Goal: Find specific page/section: Find specific page/section

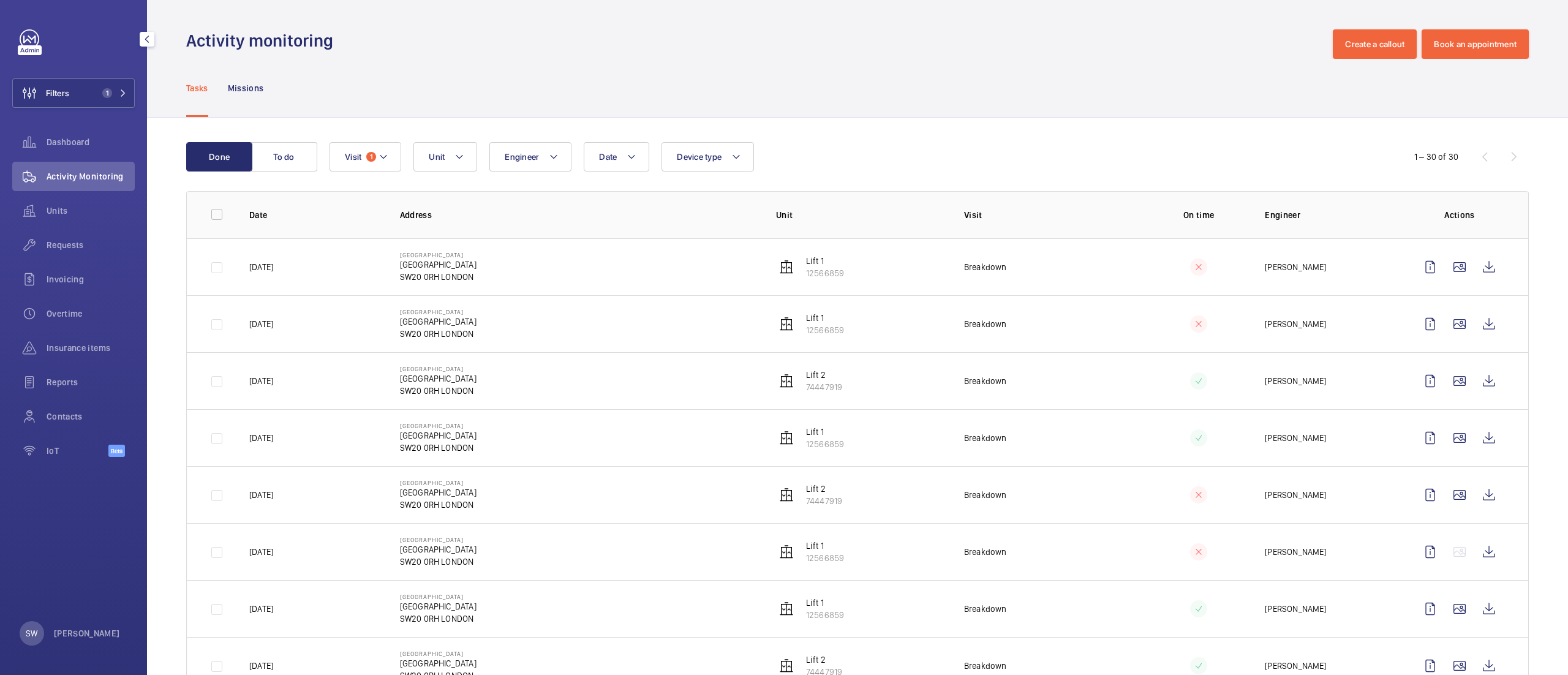
click at [118, 85] on button "Filters 1" at bounding box center [74, 93] width 123 height 29
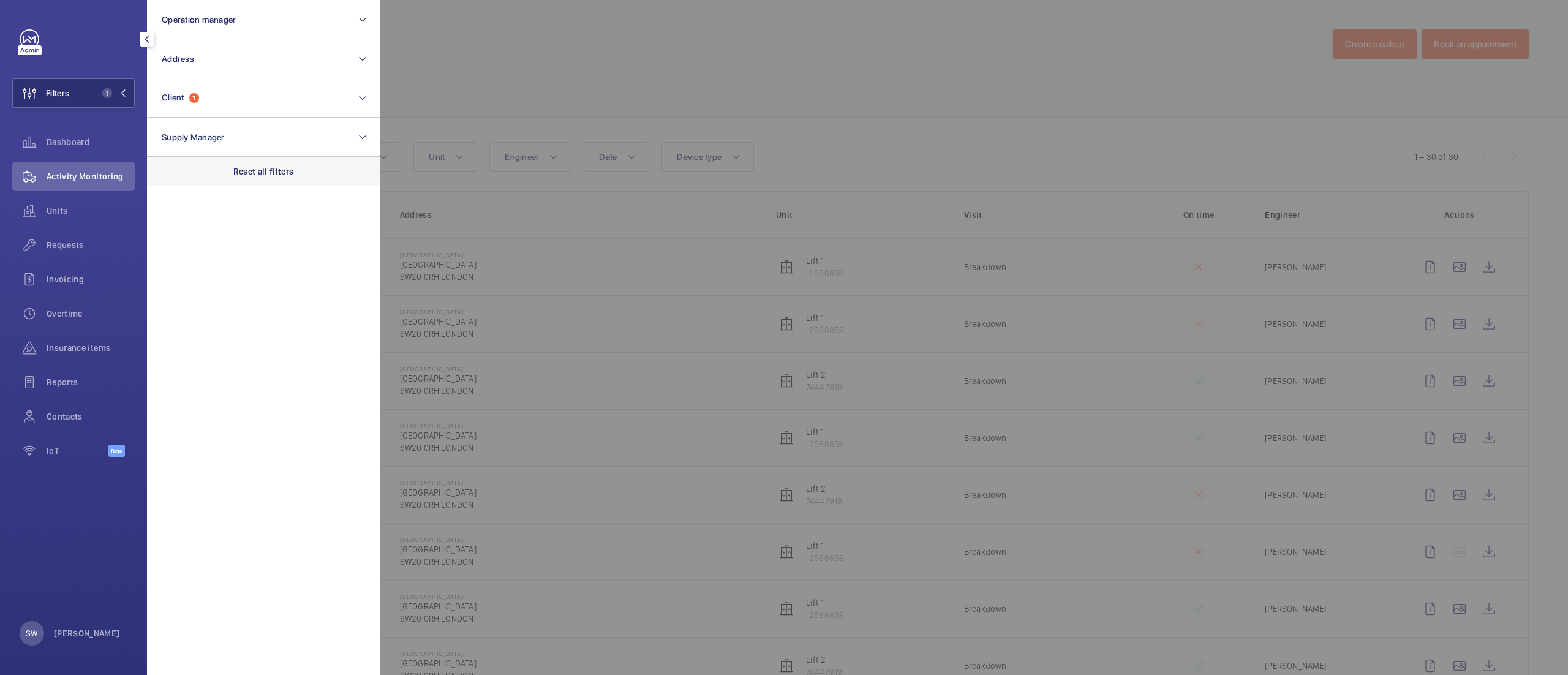
click at [305, 180] on div "Reset all filters" at bounding box center [263, 171] width 233 height 29
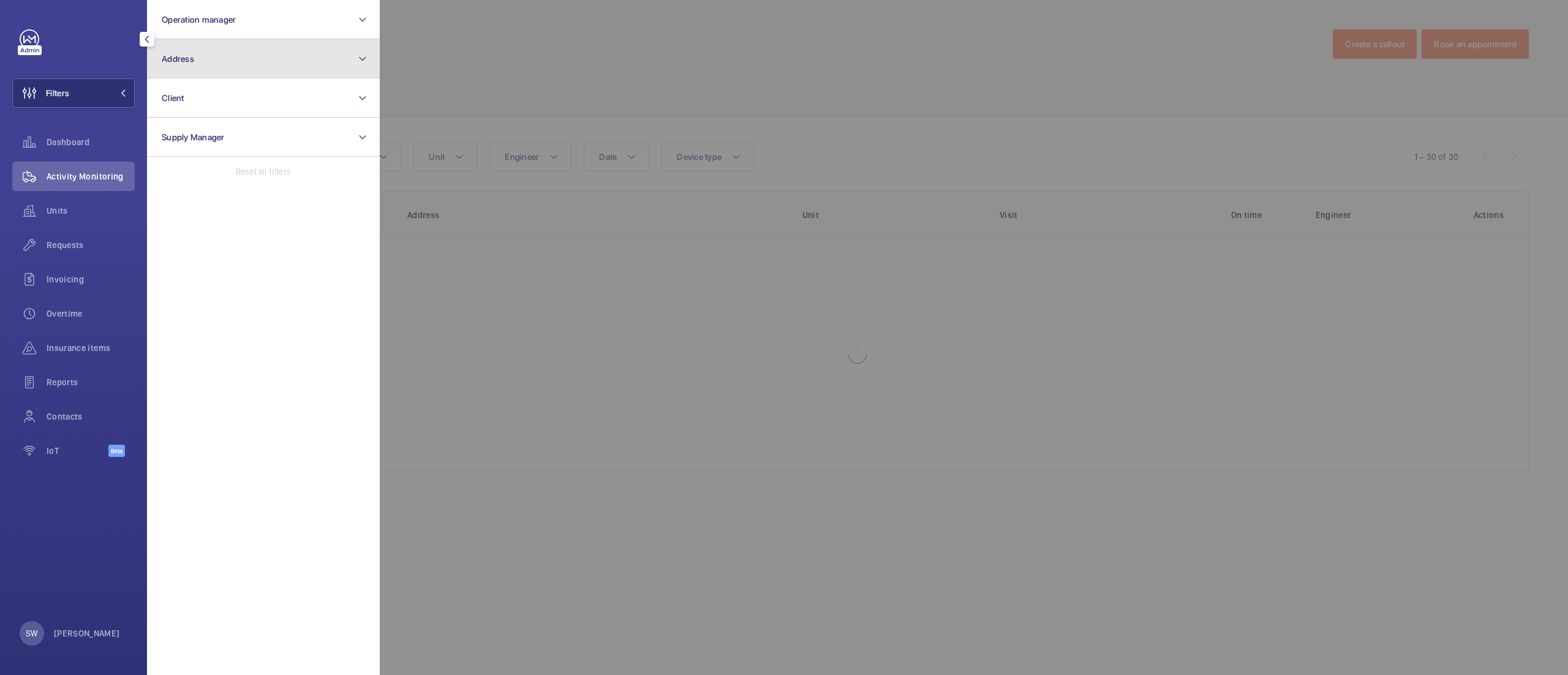
click at [226, 61] on button "Address" at bounding box center [263, 59] width 233 height 39
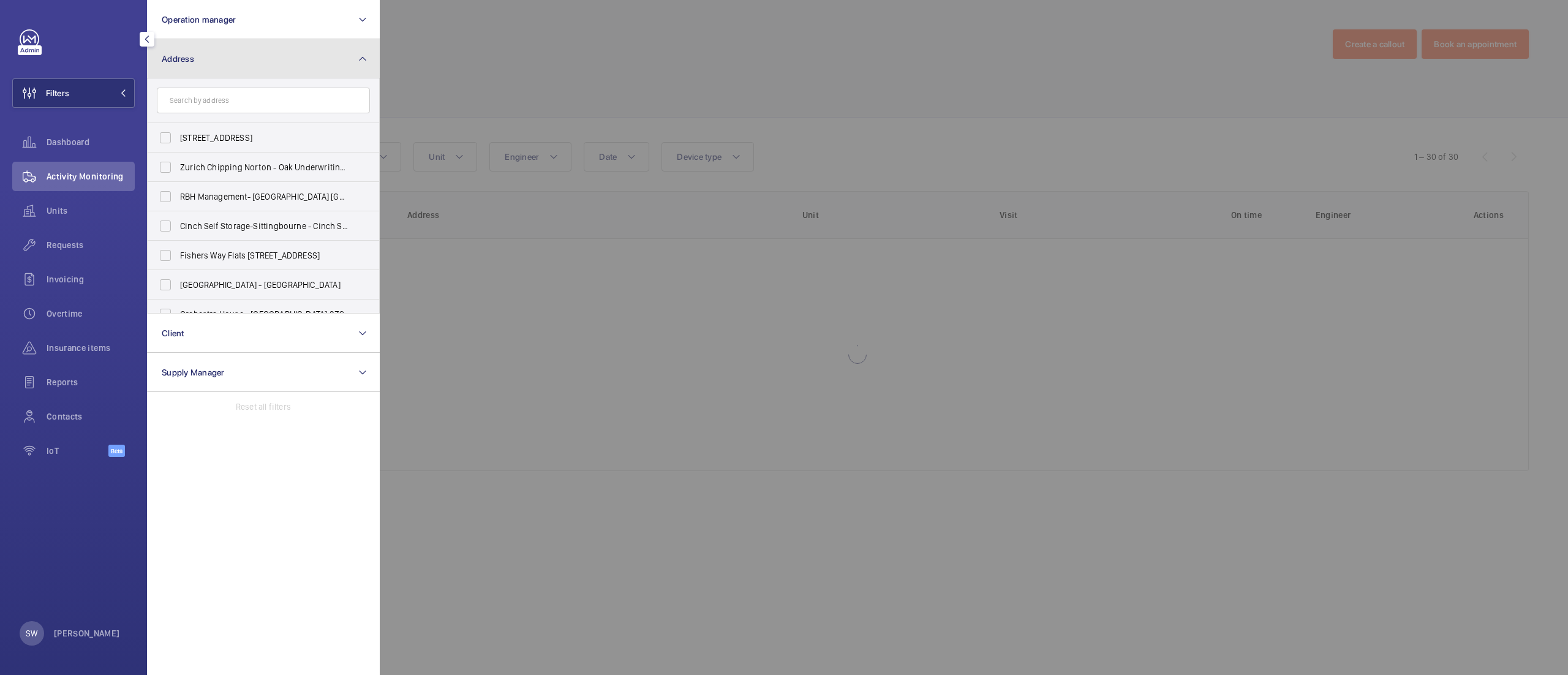
click at [228, 56] on button "Address" at bounding box center [263, 59] width 233 height 39
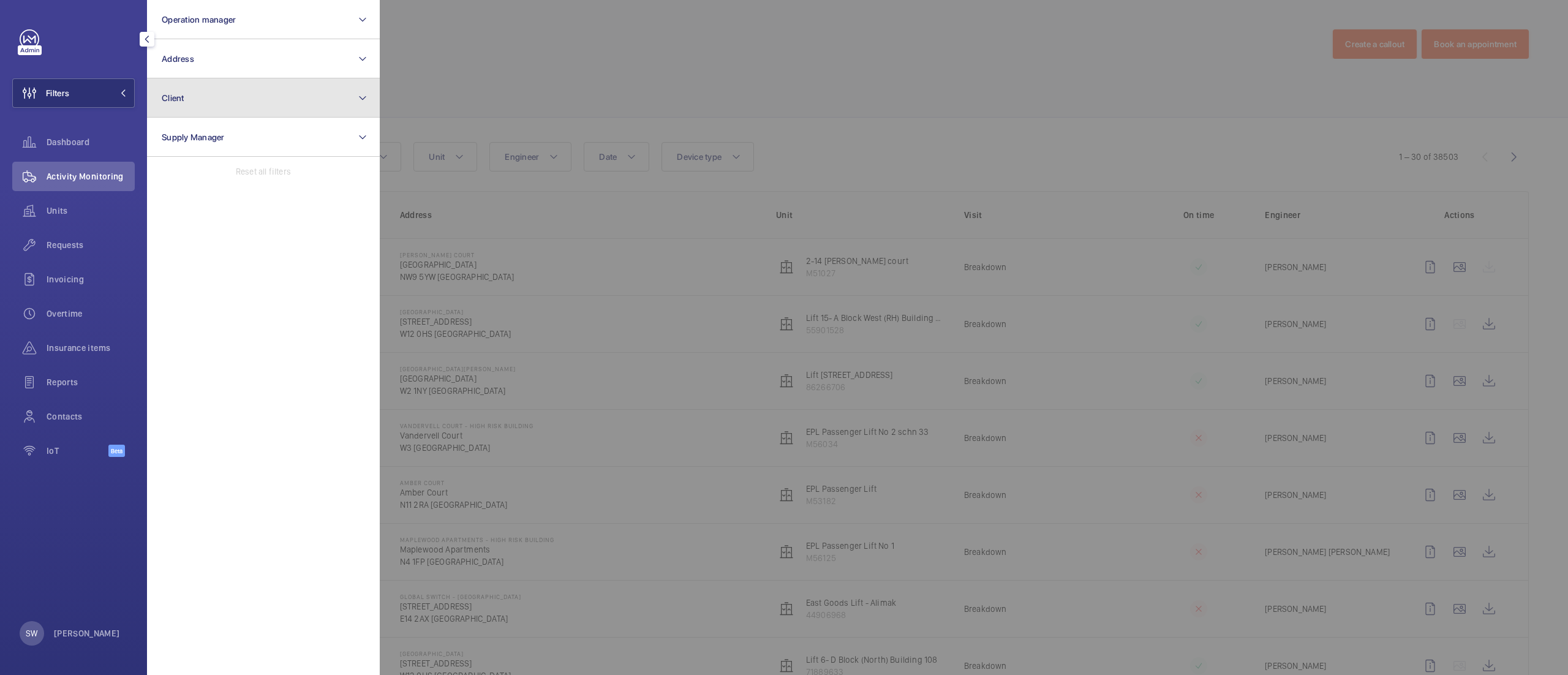
click at [226, 104] on button "Client" at bounding box center [263, 98] width 233 height 39
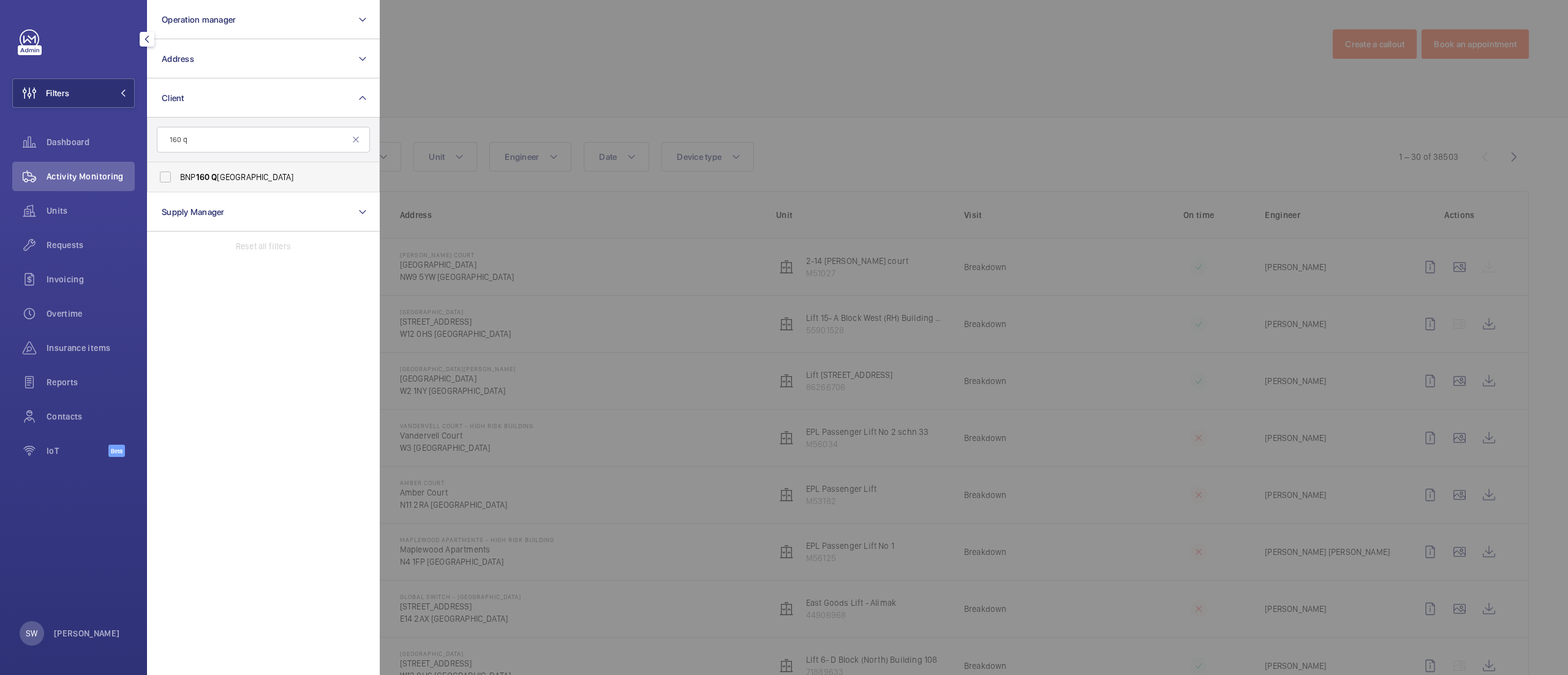
type input "160 q"
click at [226, 163] on label "BNP [STREET_ADDRESS]" at bounding box center [254, 177] width 213 height 29
click at [178, 164] on input "BNP [STREET_ADDRESS]" at bounding box center [165, 176] width 24 height 24
checkbox input "true"
click at [792, 84] on div at bounding box center [1163, 337] width 1568 height 675
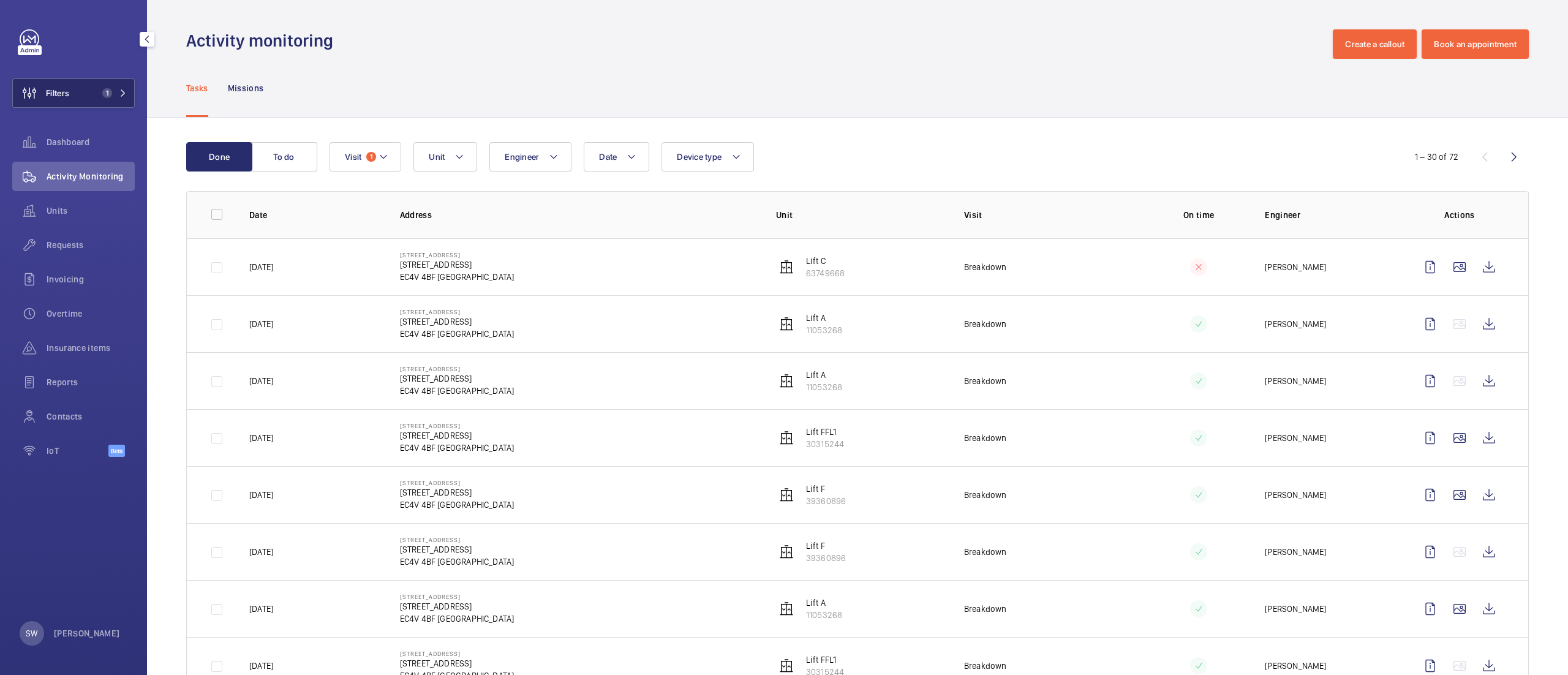
click at [82, 92] on button "Filters 1" at bounding box center [74, 93] width 123 height 29
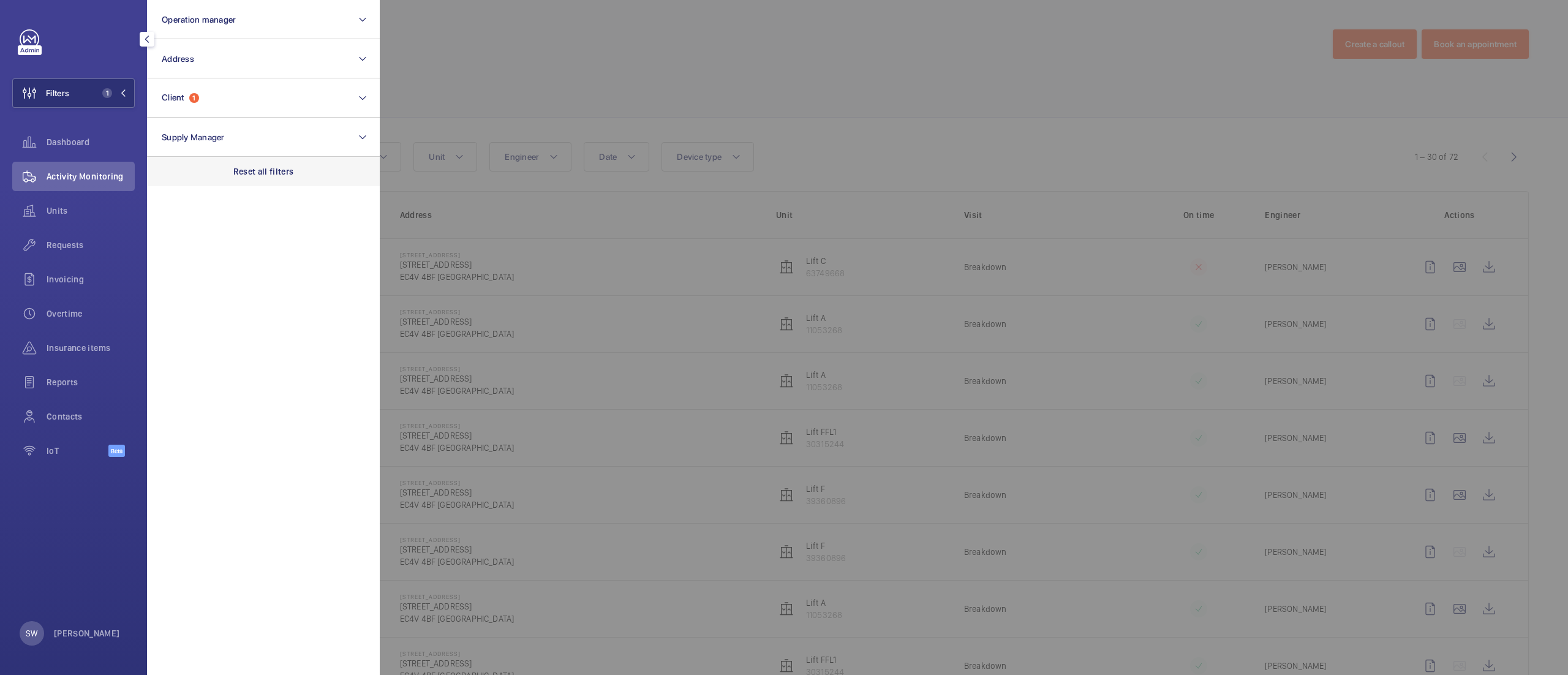
click at [272, 173] on p "Reset all filters" at bounding box center [263, 171] width 61 height 13
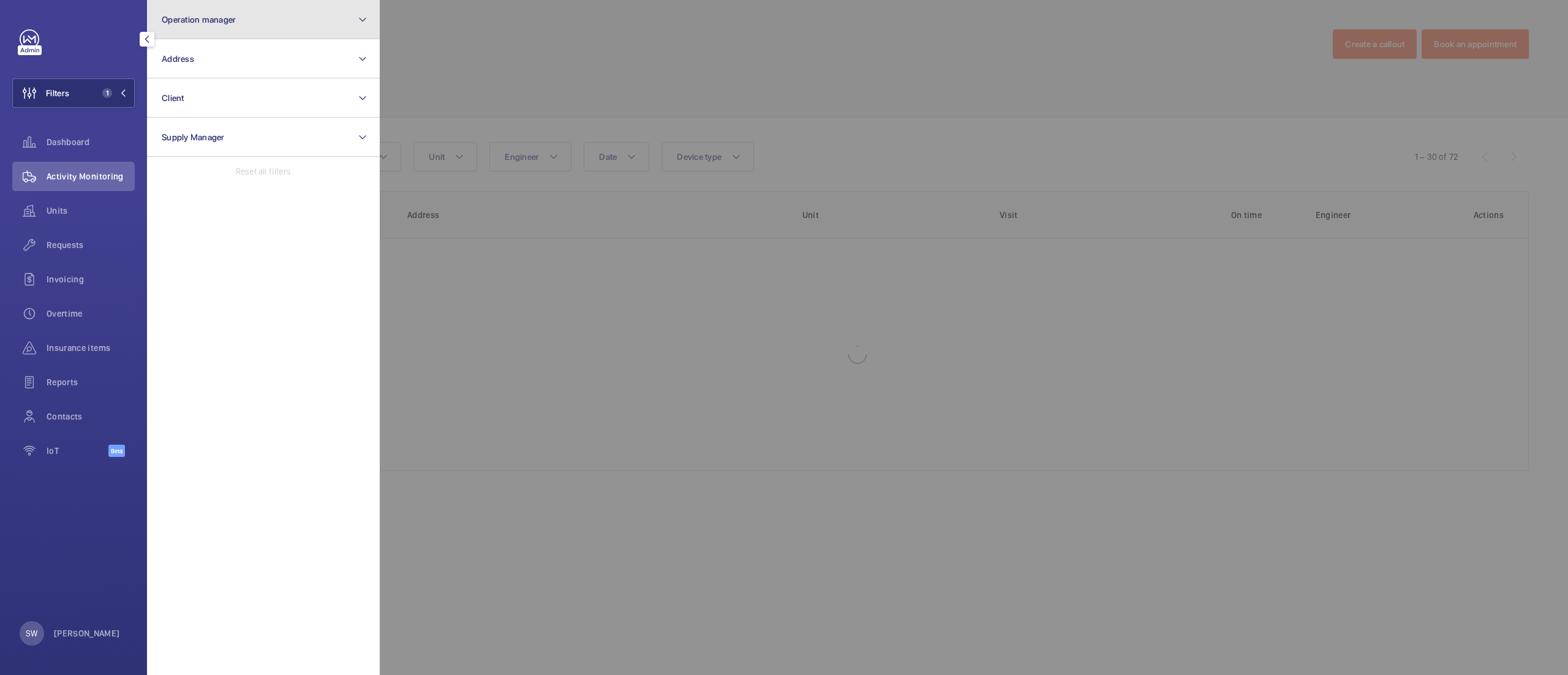
click at [223, 8] on button "Operation manager" at bounding box center [263, 20] width 233 height 39
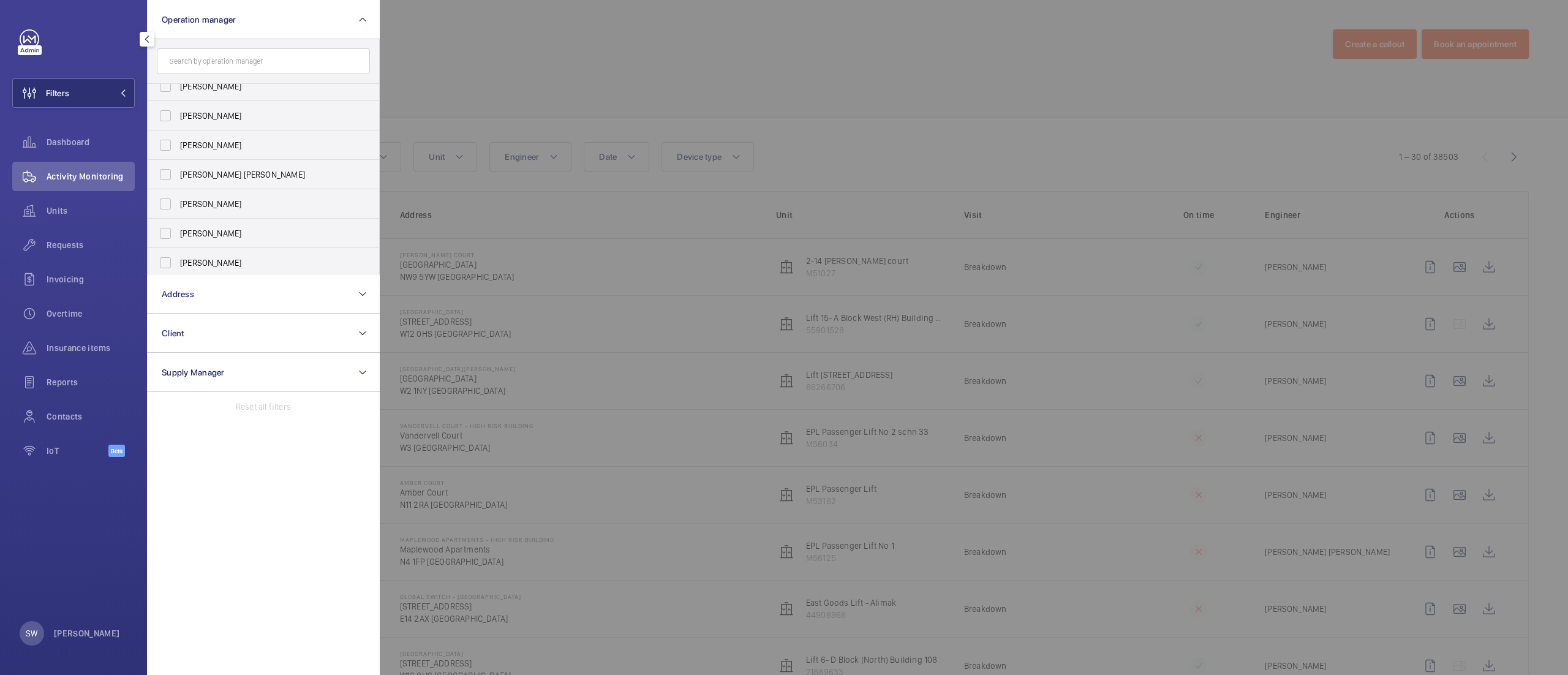
scroll to position [74, 0]
click at [288, 269] on label "[PERSON_NAME]" at bounding box center [254, 260] width 213 height 29
click at [178, 269] on input "[PERSON_NAME]" at bounding box center [165, 259] width 24 height 24
checkbox input "true"
click at [850, 102] on div at bounding box center [1163, 337] width 1568 height 675
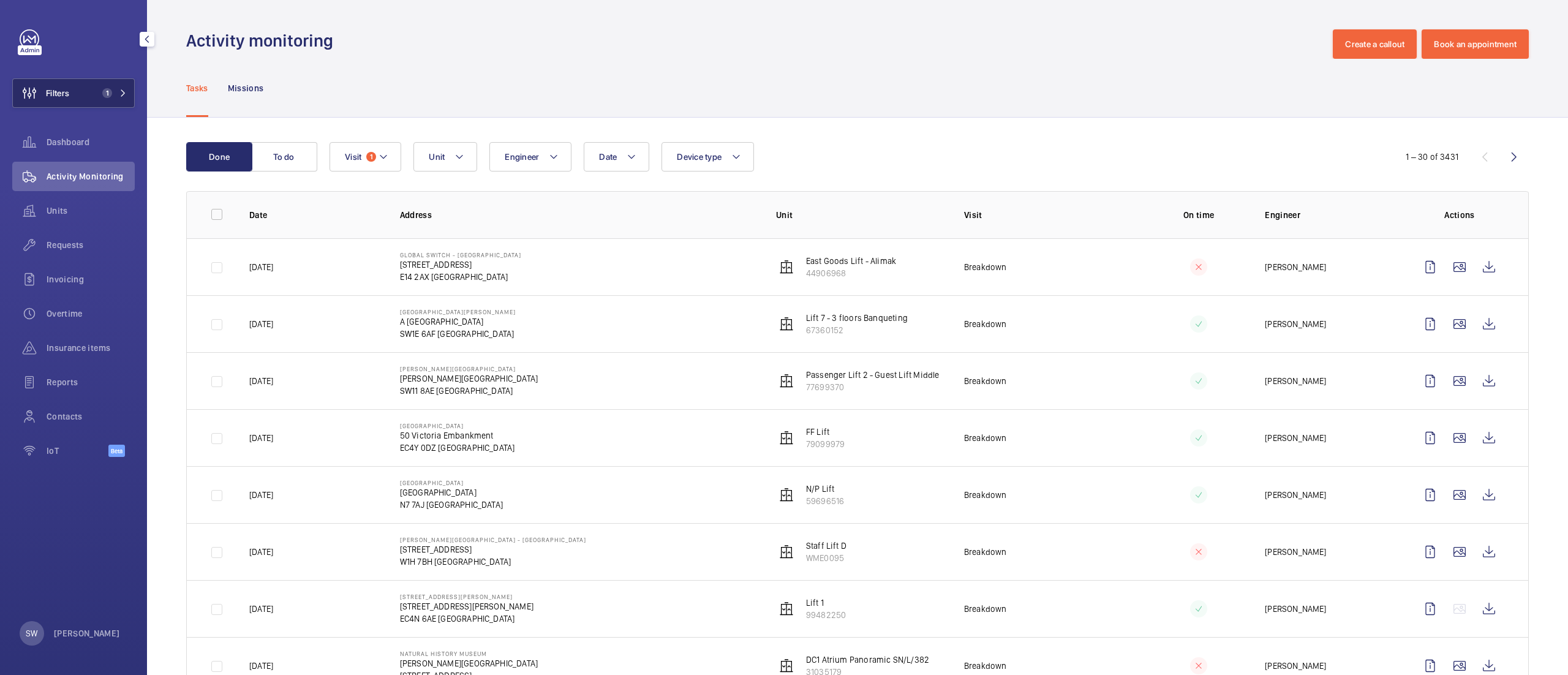
click at [68, 95] on span "Filters" at bounding box center [57, 93] width 23 height 13
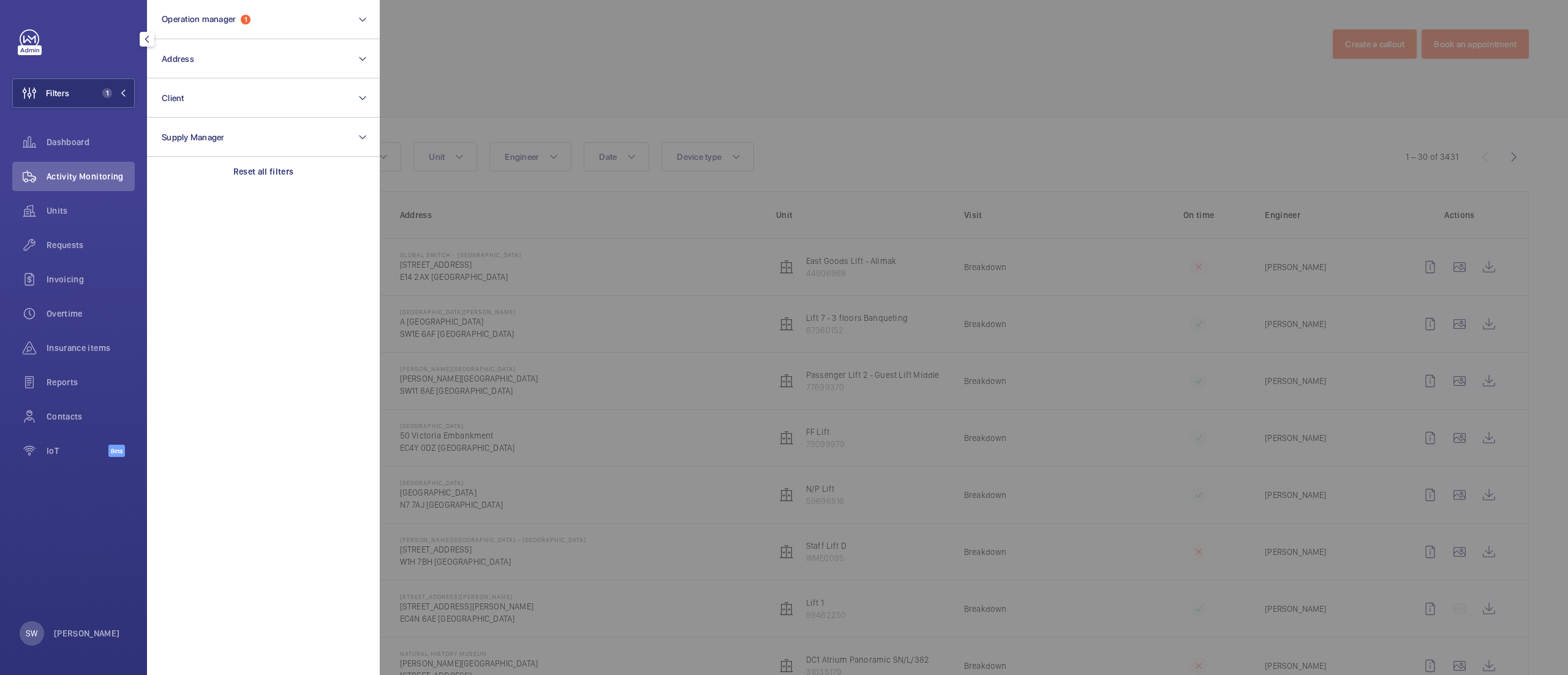
click at [598, 53] on div at bounding box center [1163, 337] width 1568 height 675
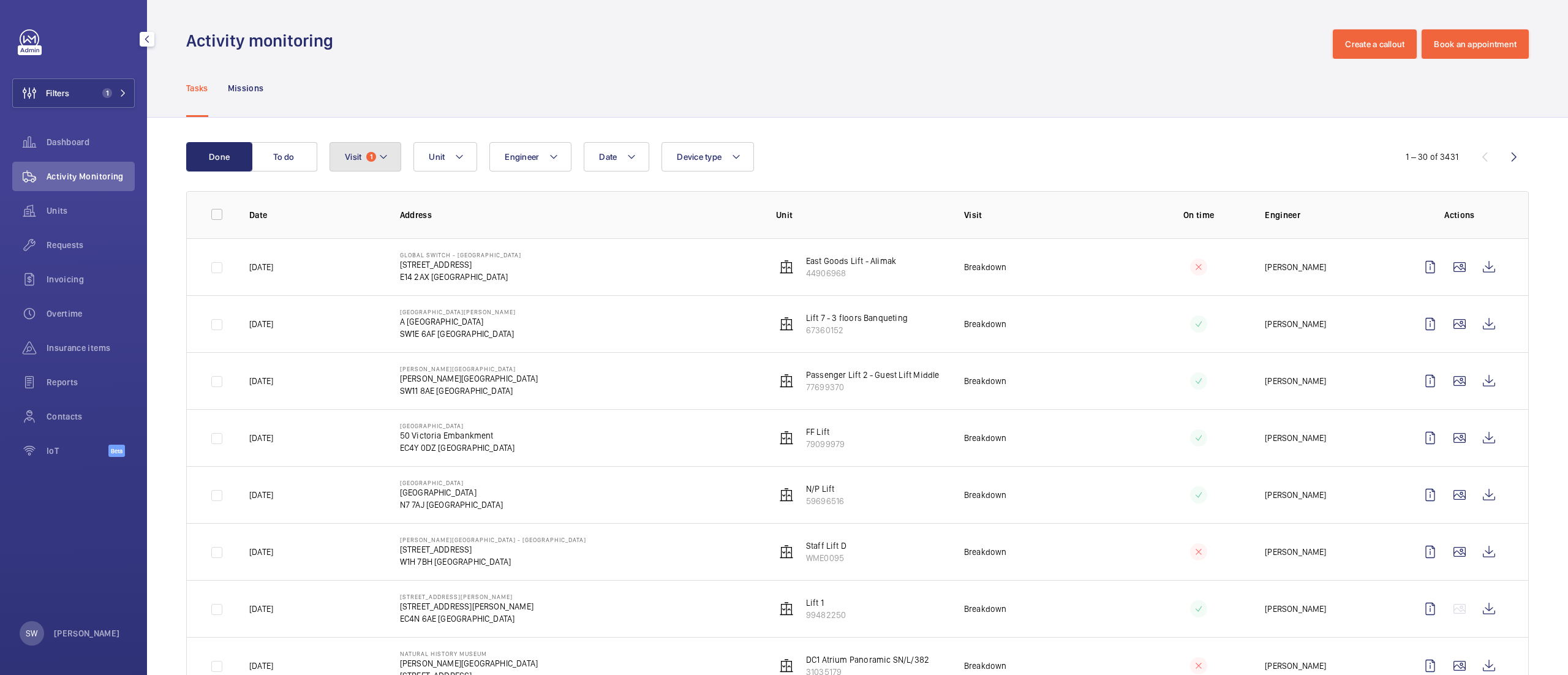
click at [371, 161] on span "1" at bounding box center [371, 157] width 10 height 10
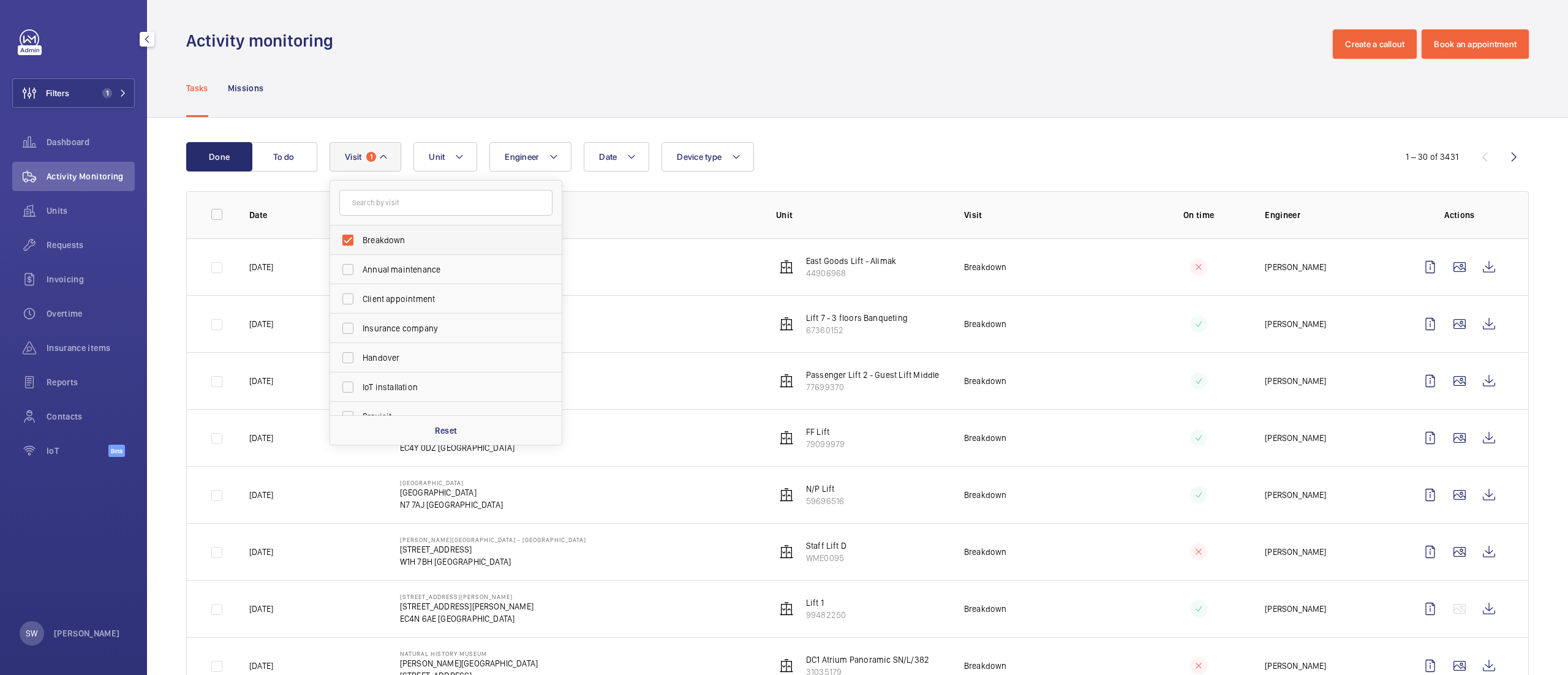
click at [370, 242] on span "Breakdown" at bounding box center [447, 240] width 169 height 13
click at [360, 242] on input "Breakdown" at bounding box center [348, 240] width 24 height 24
checkbox input "false"
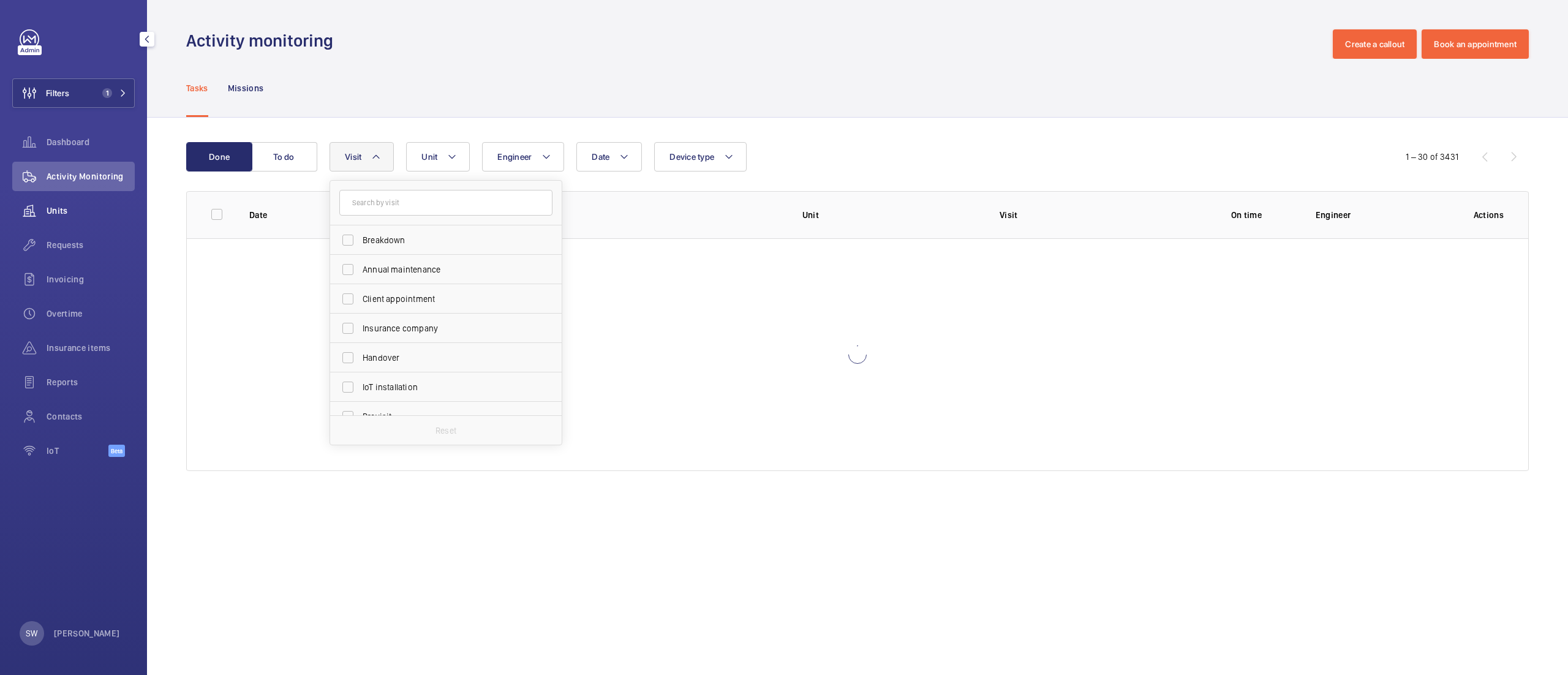
click at [125, 220] on div "Units" at bounding box center [74, 210] width 123 height 29
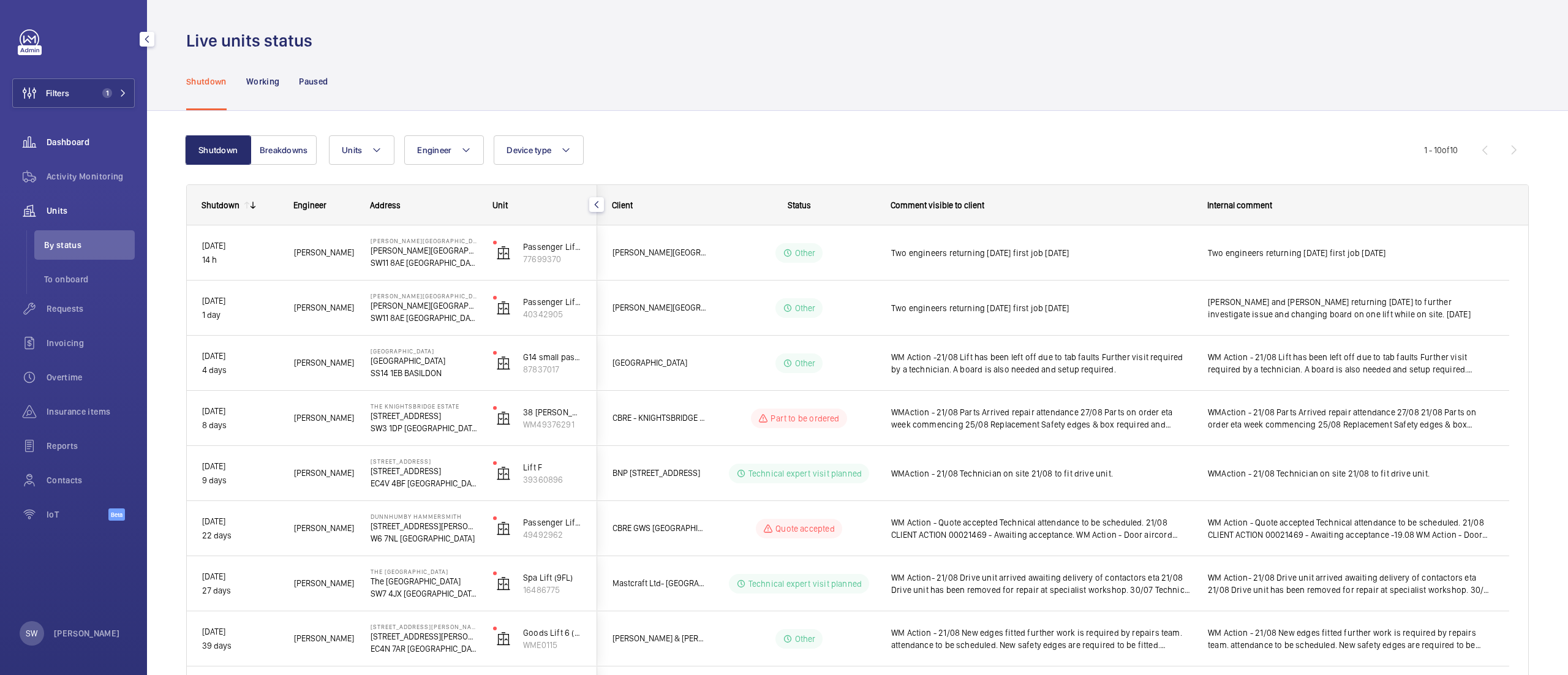
click at [94, 137] on span "Dashboard" at bounding box center [91, 142] width 88 height 13
